Goal: Task Accomplishment & Management: Manage account settings

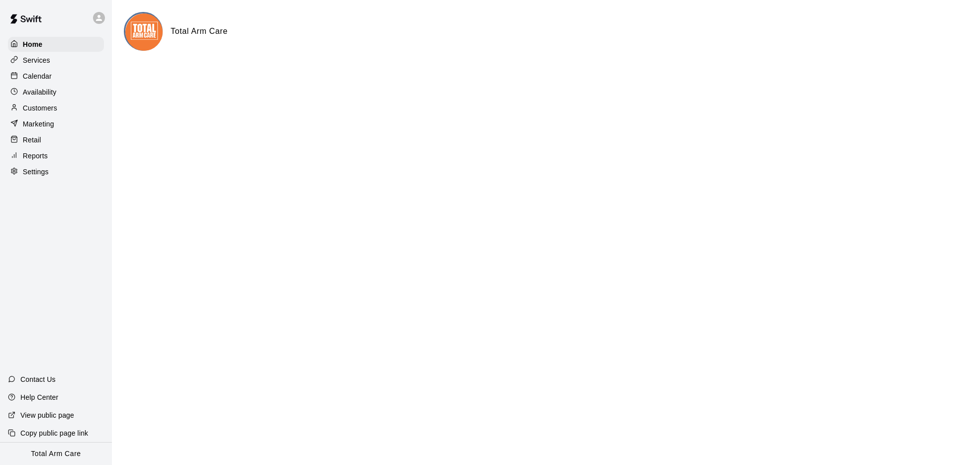
click at [35, 75] on p "Calendar" at bounding box center [37, 76] width 29 height 10
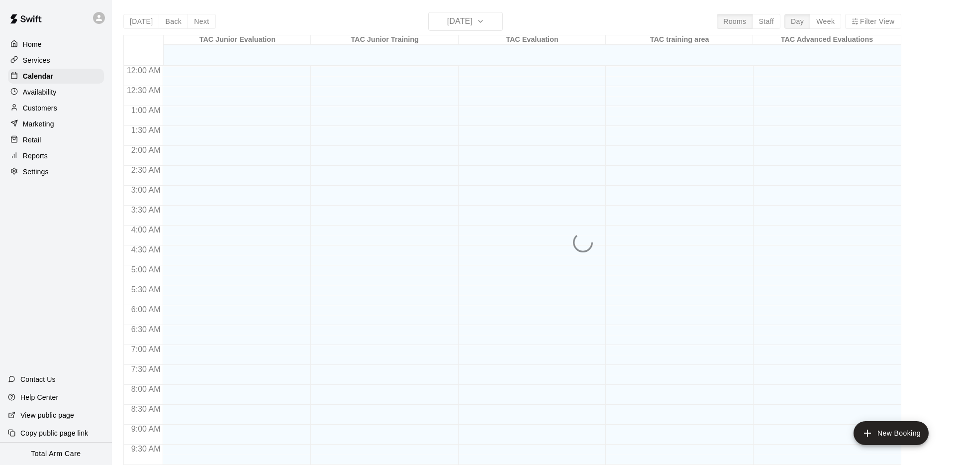
scroll to position [498, 0]
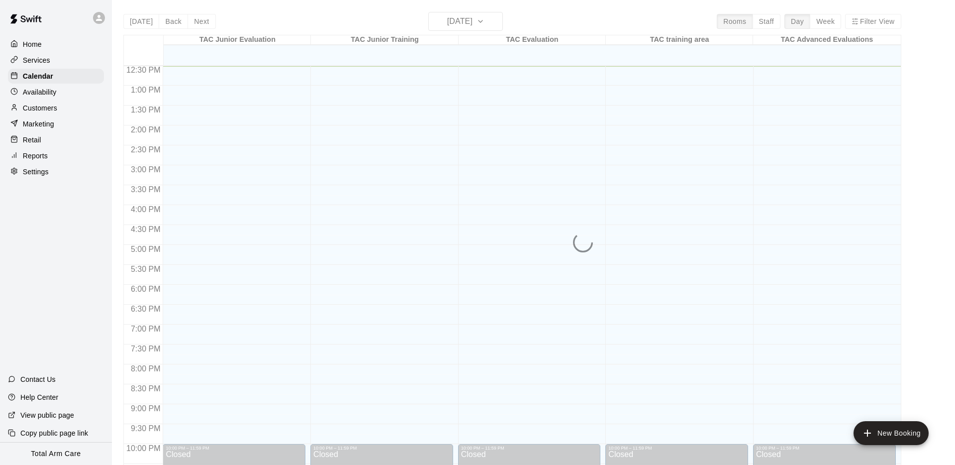
click at [40, 57] on p "Services" at bounding box center [36, 60] width 27 height 10
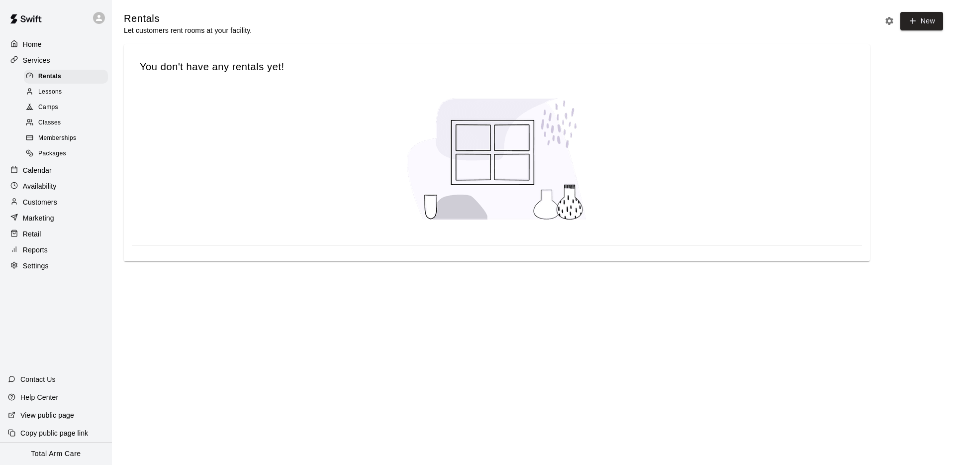
click at [49, 131] on div "Memberships" at bounding box center [66, 138] width 84 height 14
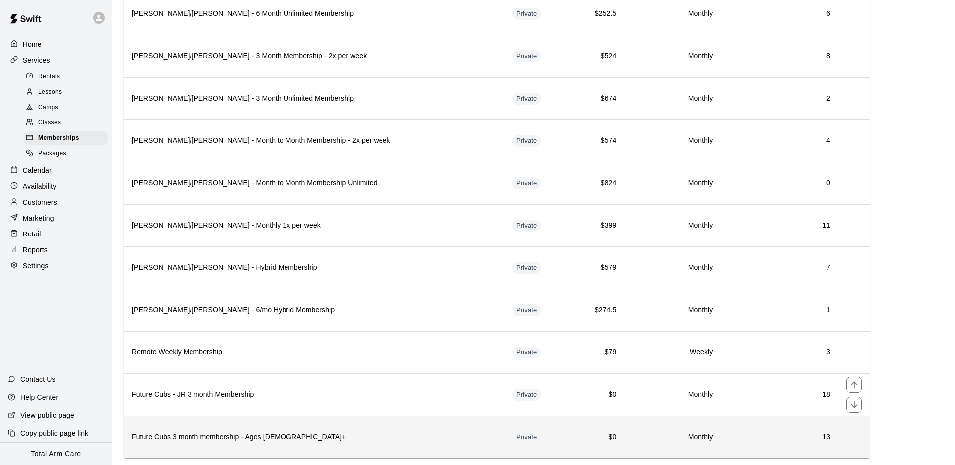
scroll to position [1311, 0]
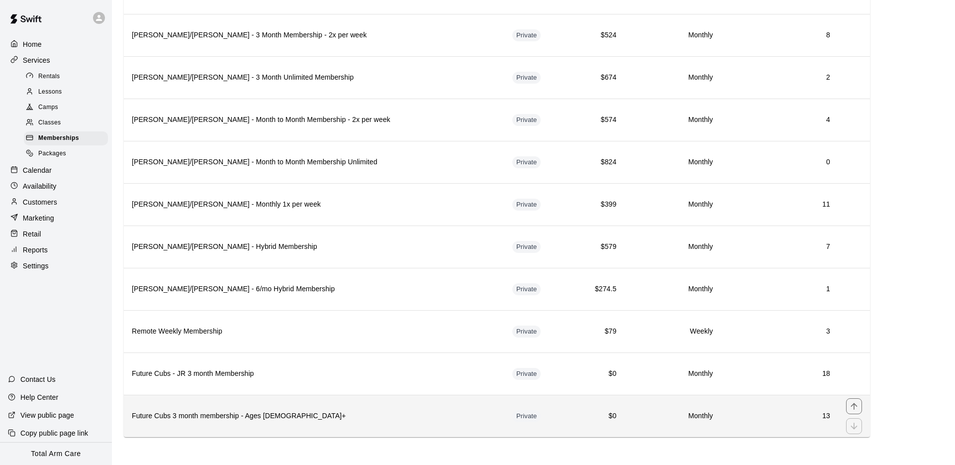
click at [326, 405] on th "Future Cubs 3 month membership - Ages [DEMOGRAPHIC_DATA]+" at bounding box center [314, 416] width 381 height 42
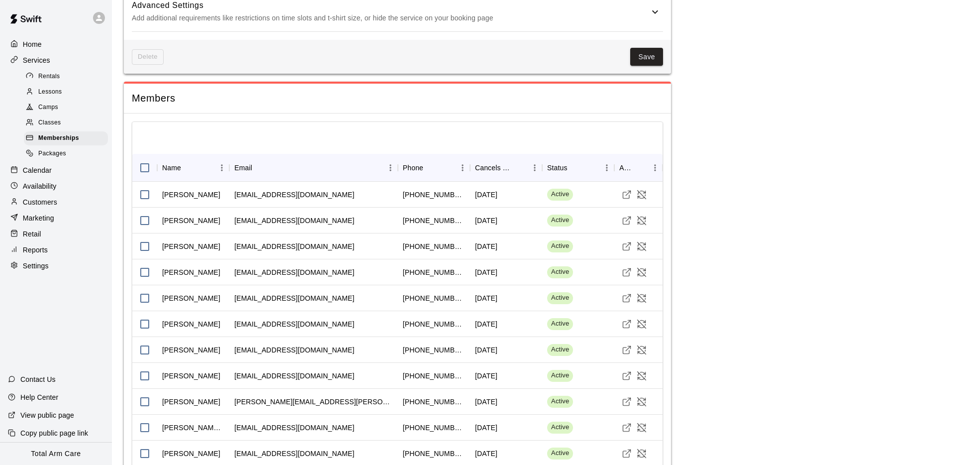
scroll to position [718, 0]
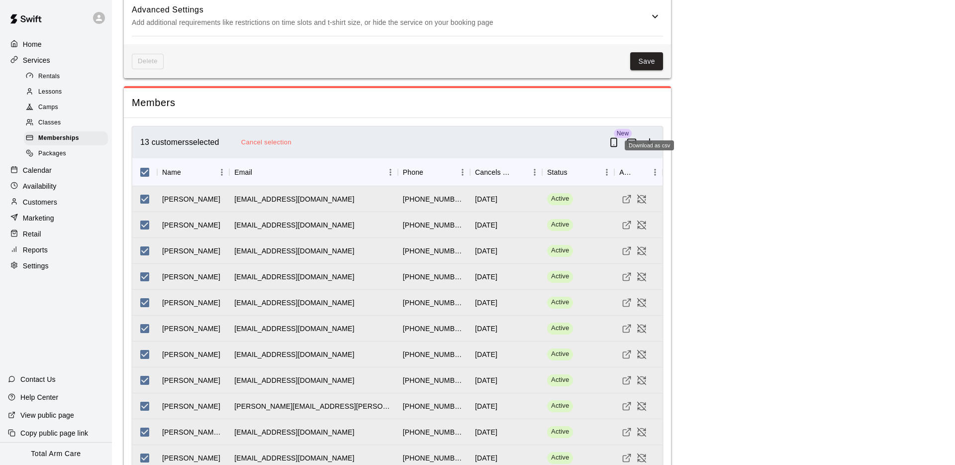
click at [650, 133] on button "Download as csv" at bounding box center [650, 142] width 18 height 18
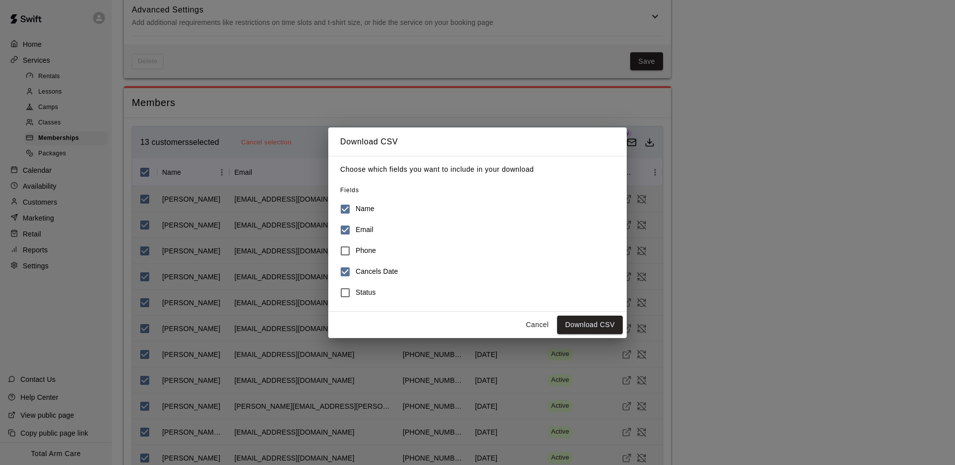
click at [396, 289] on label "Status" at bounding box center [471, 292] width 272 height 21
click at [606, 321] on button "Download CSV" at bounding box center [590, 324] width 66 height 18
click at [791, 139] on div "Download CSV Choose which fields you want to include in your download Fields Na…" at bounding box center [477, 232] width 955 height 465
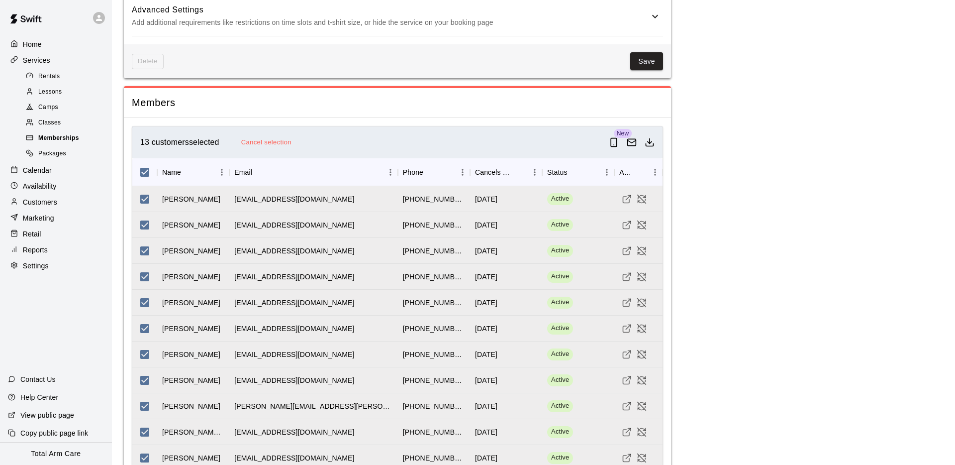
click at [57, 135] on span "Memberships" at bounding box center [58, 138] width 41 height 10
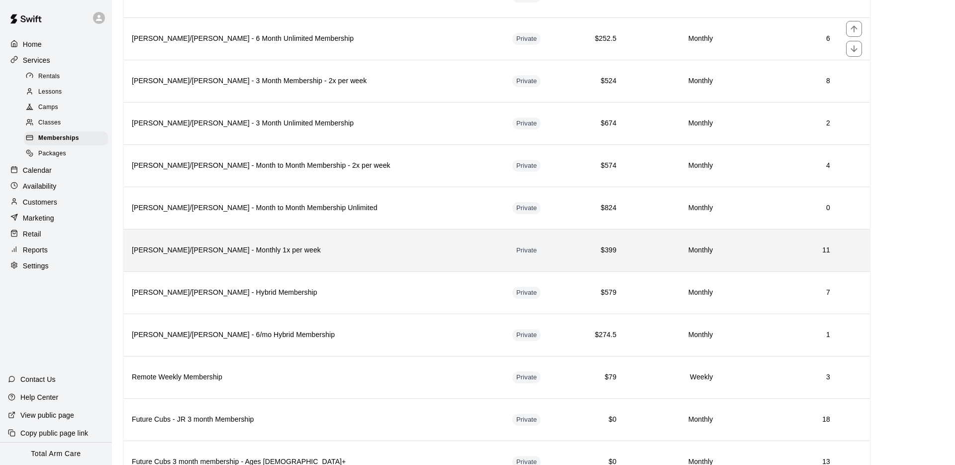
scroll to position [1311, 0]
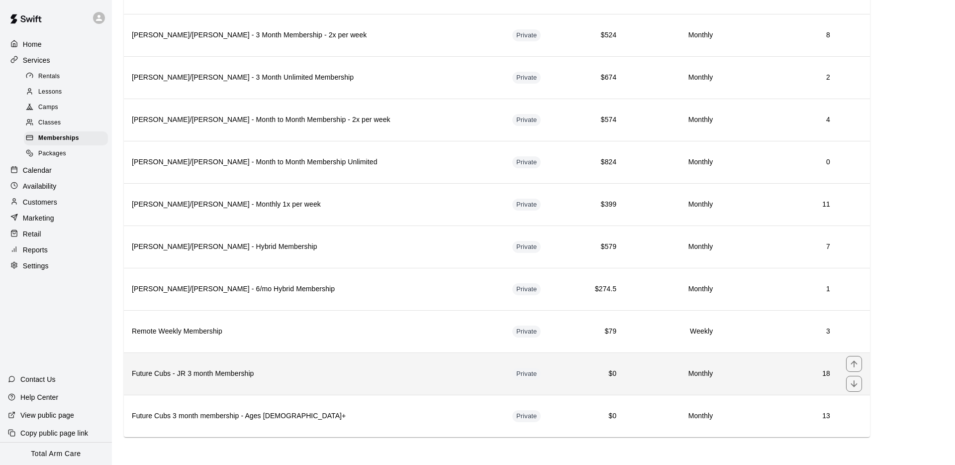
click at [341, 380] on th "Future Cubs - JR 3 month Membership" at bounding box center [314, 373] width 381 height 42
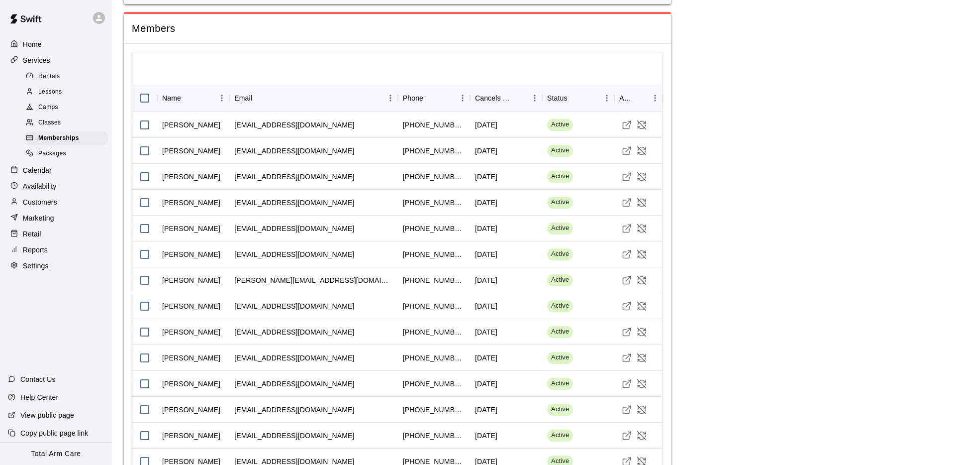
scroll to position [754, 0]
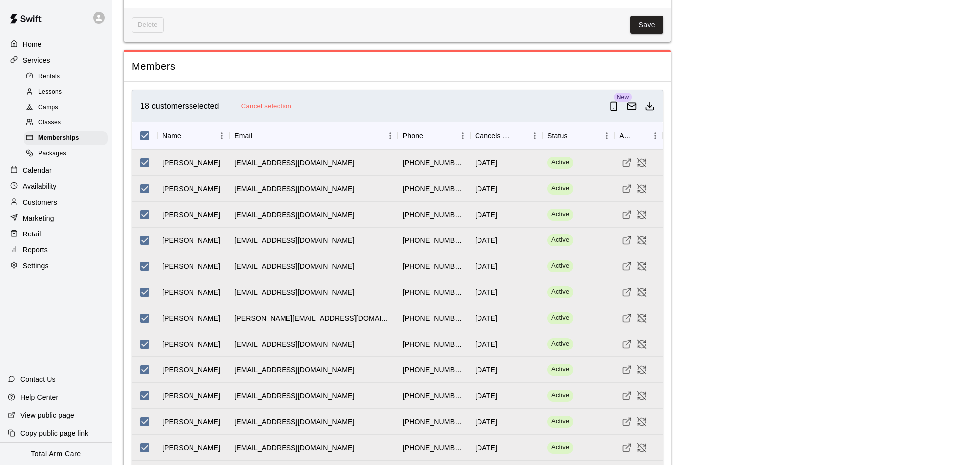
click at [653, 101] on icon "Download as csv" at bounding box center [650, 106] width 10 height 10
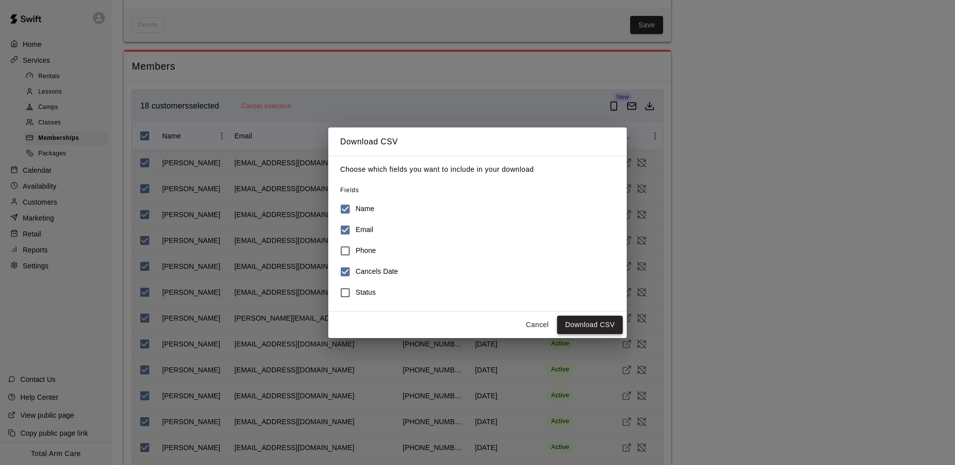
click at [594, 326] on button "Download CSV" at bounding box center [590, 324] width 66 height 18
click at [536, 325] on button "Cancel" at bounding box center [538, 324] width 32 height 18
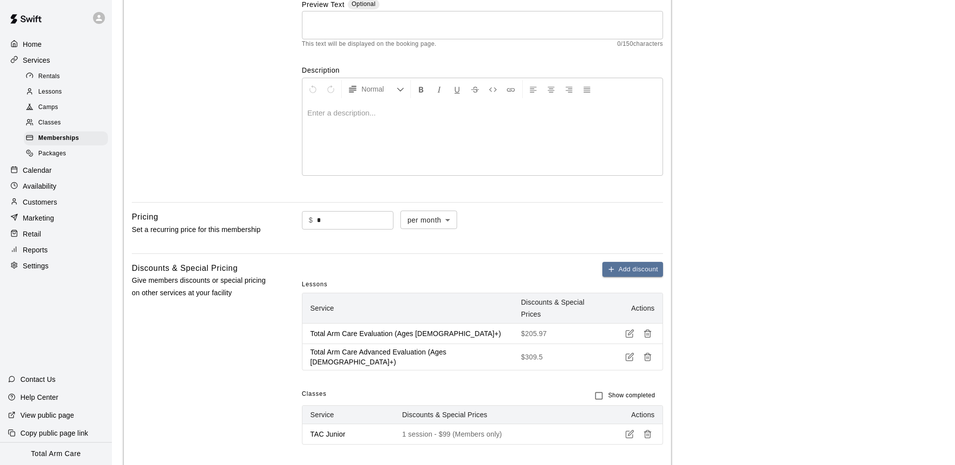
scroll to position [93, 0]
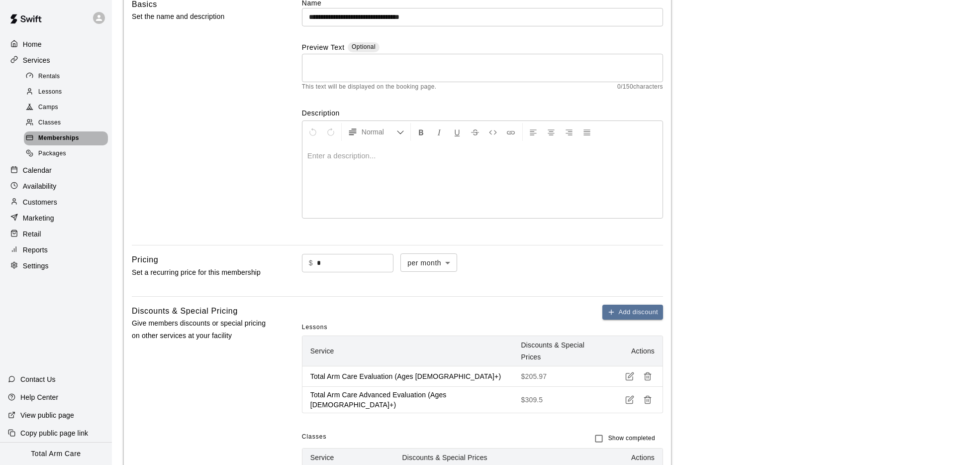
click at [52, 136] on span "Memberships" at bounding box center [58, 138] width 41 height 10
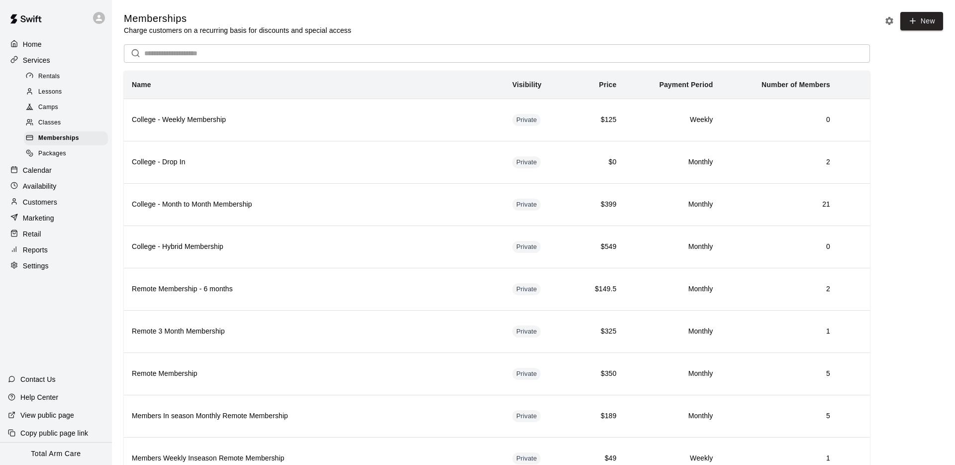
click at [39, 197] on p "Customers" at bounding box center [40, 202] width 34 height 10
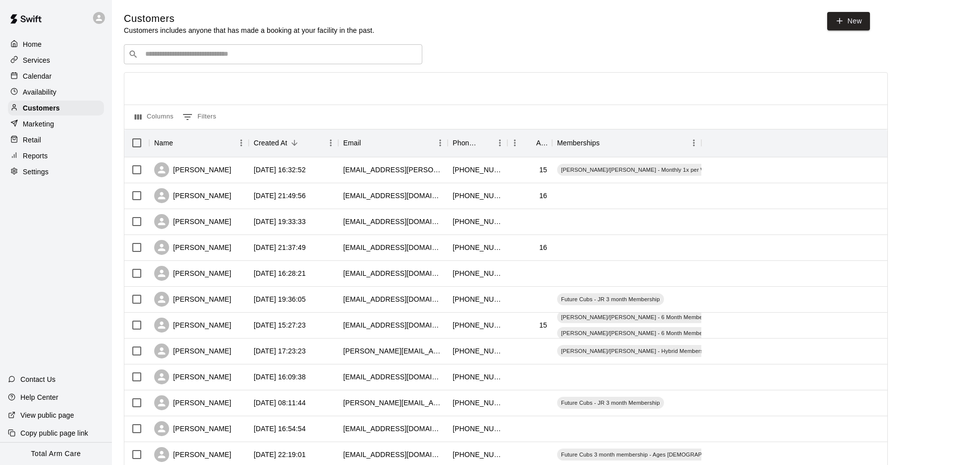
click at [206, 49] on input "Search customers by name or email" at bounding box center [280, 54] width 276 height 10
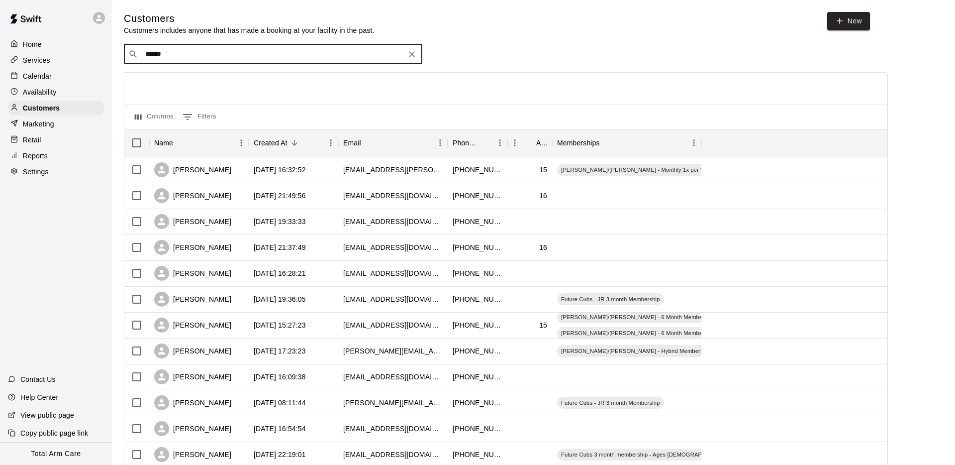
type input "*******"
click at [155, 68] on div "[PERSON_NAME] Future Cubs 3 month membership - Ages [DEMOGRAPHIC_DATA]+ [EMAIL_…" at bounding box center [273, 80] width 299 height 32
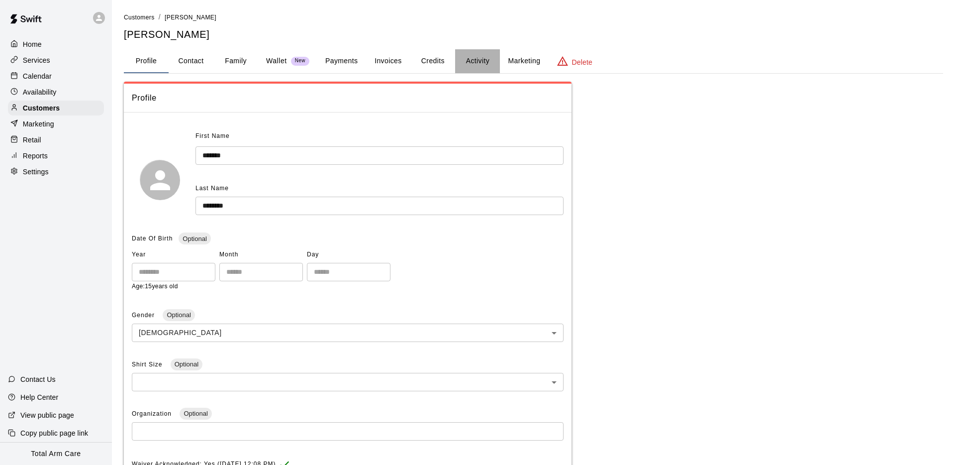
click at [483, 59] on button "Activity" at bounding box center [477, 61] width 45 height 24
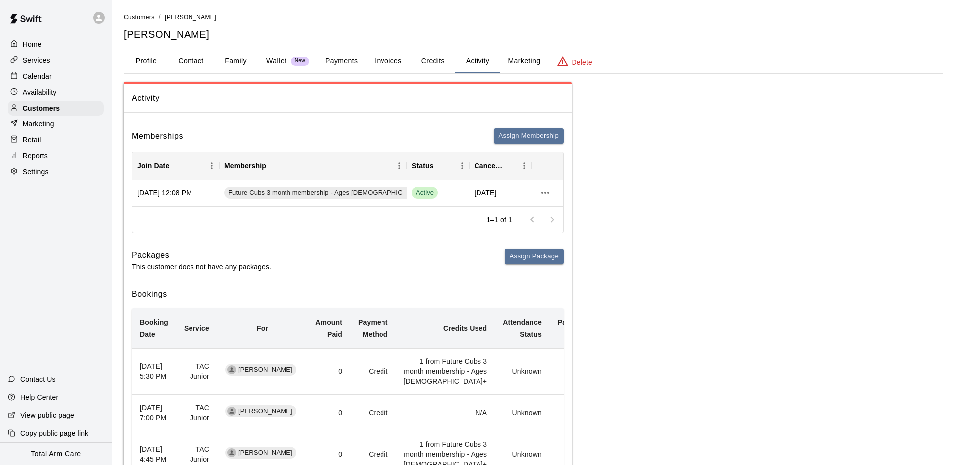
click at [432, 114] on div "Activity Memberships Assign Membership Join Date Membership Status Cancel Date …" at bounding box center [348, 298] width 448 height 433
drag, startPoint x: 432, startPoint y: 65, endPoint x: 348, endPoint y: 66, distance: 84.1
click at [431, 65] on button "Credits" at bounding box center [433, 61] width 45 height 24
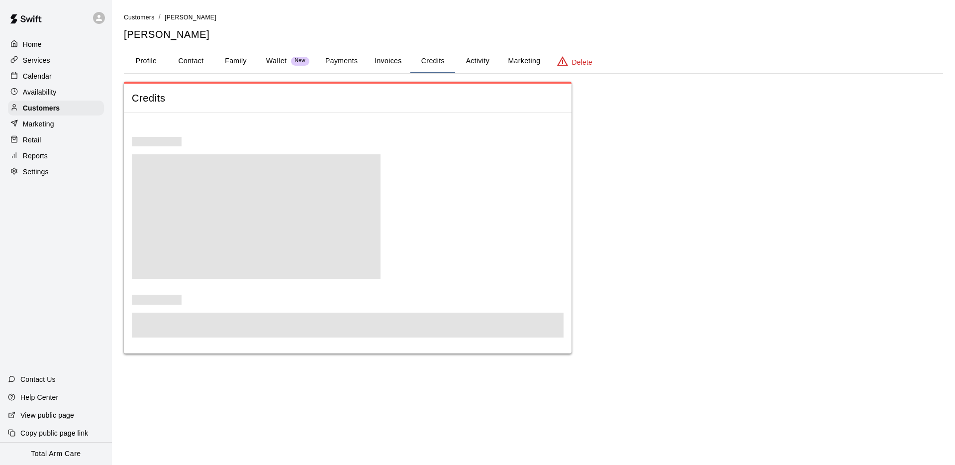
click at [341, 66] on button "Payments" at bounding box center [341, 61] width 48 height 24
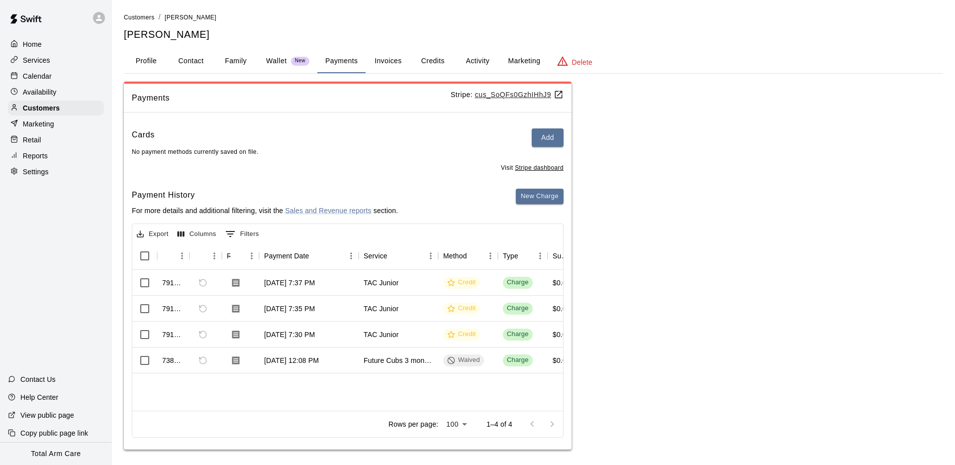
click at [490, 96] on u "cus_SoQFs0GzhIHhJ9" at bounding box center [519, 95] width 89 height 8
click at [28, 106] on p "Customers" at bounding box center [41, 108] width 37 height 10
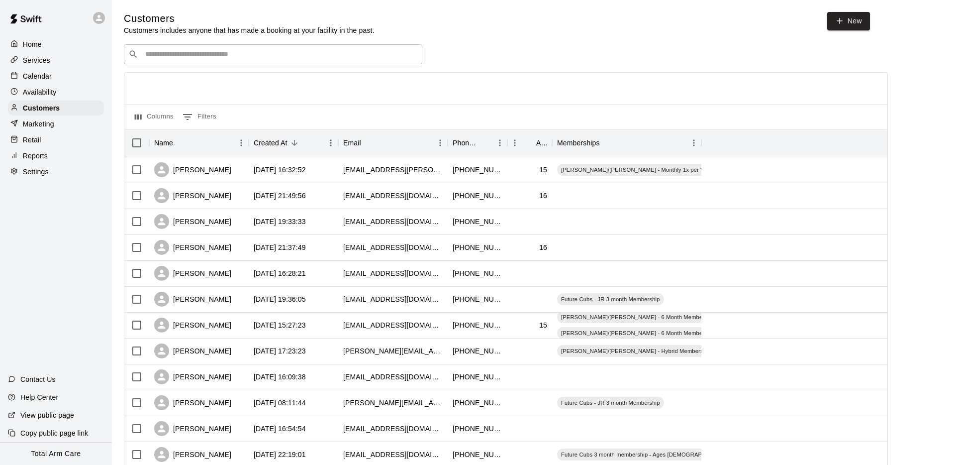
click at [162, 56] on input "Search customers by name or email" at bounding box center [280, 54] width 276 height 10
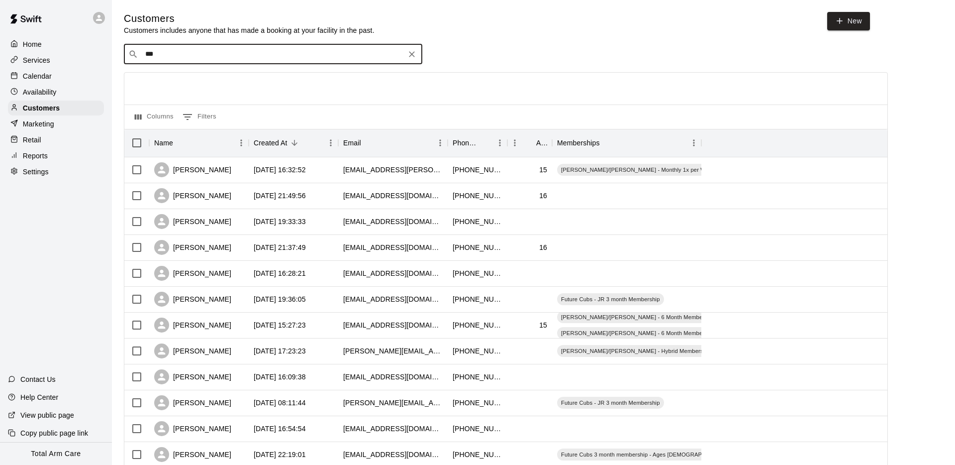
type input "****"
click at [170, 83] on span "[EMAIL_ADDRESS][DOMAIN_NAME]" at bounding box center [205, 85] width 107 height 7
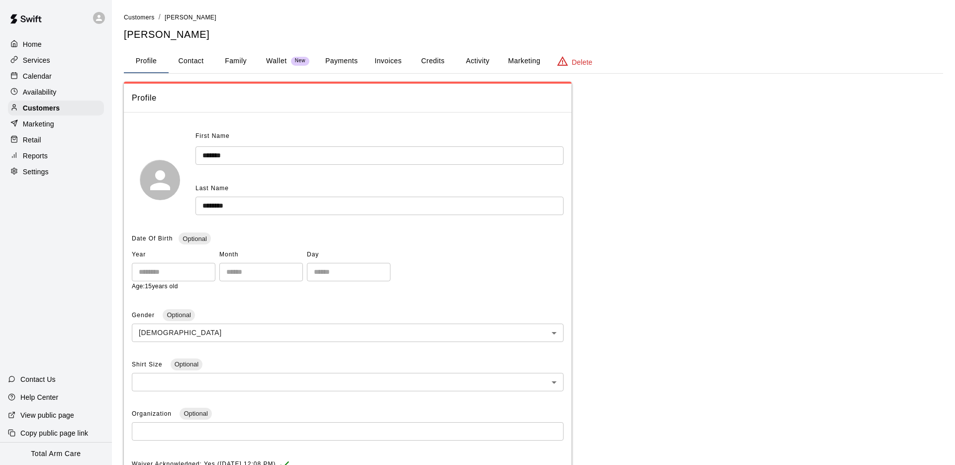
click at [193, 63] on button "Contact" at bounding box center [191, 61] width 45 height 24
select select "**"
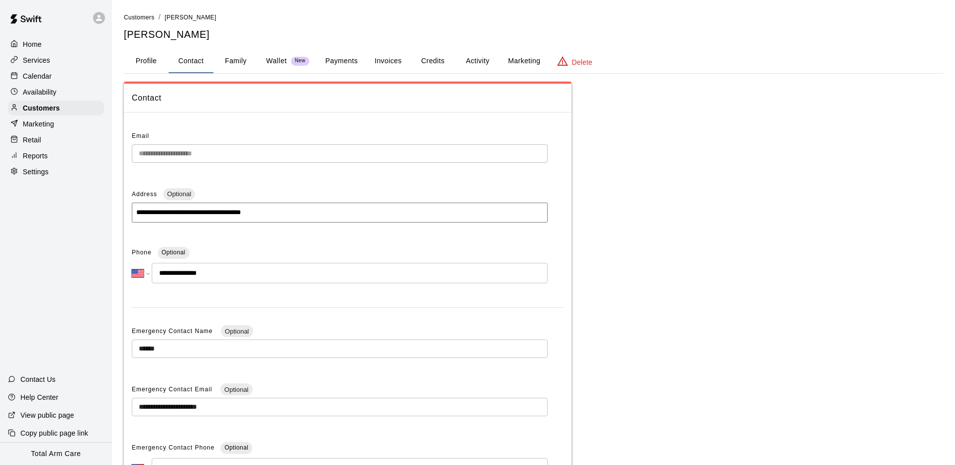
click at [236, 63] on button "Family" at bounding box center [235, 61] width 45 height 24
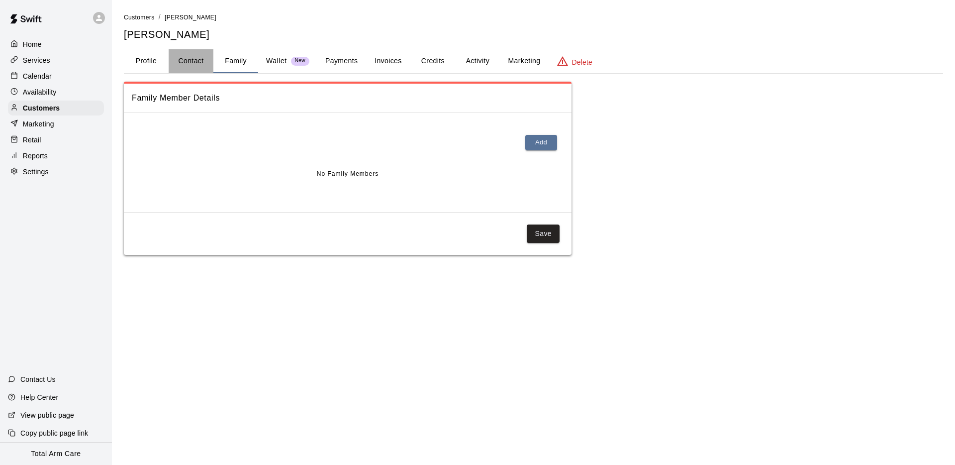
click at [182, 58] on button "Contact" at bounding box center [191, 61] width 45 height 24
select select "**"
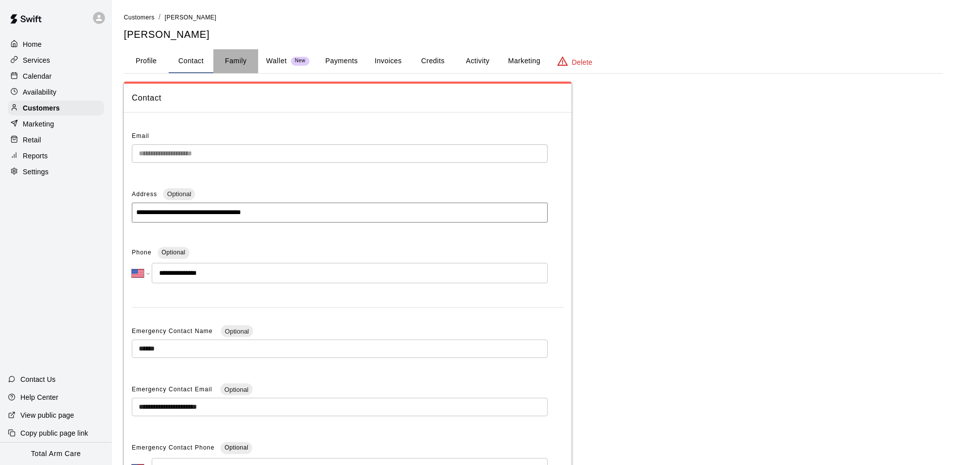
click at [238, 60] on button "Family" at bounding box center [235, 61] width 45 height 24
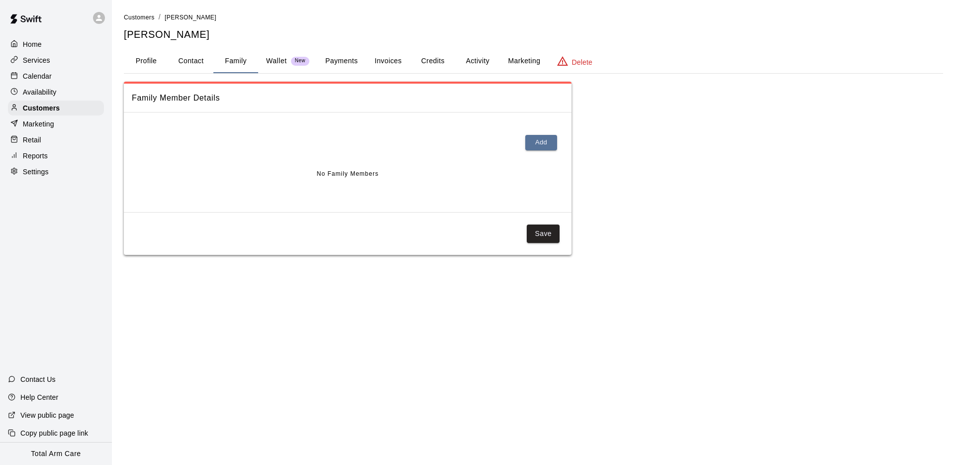
click at [143, 63] on button "Profile" at bounding box center [146, 61] width 45 height 24
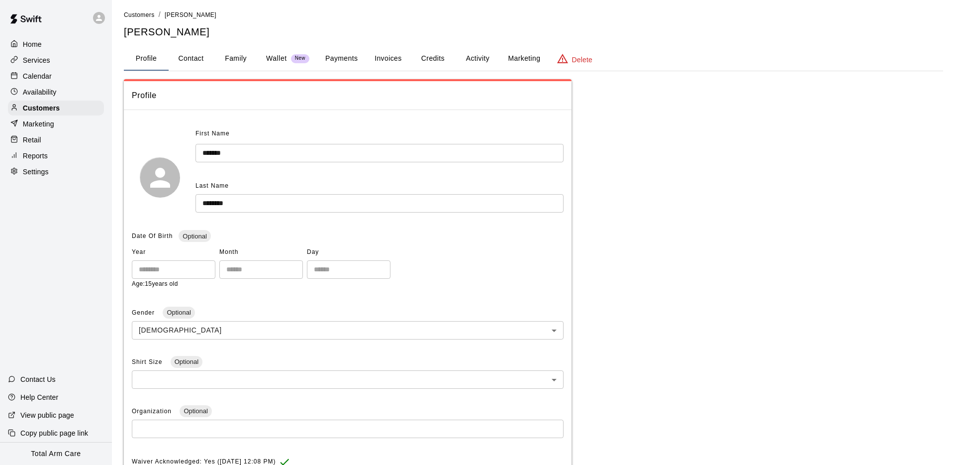
scroll to position [45, 0]
